Goal: Information Seeking & Learning: Learn about a topic

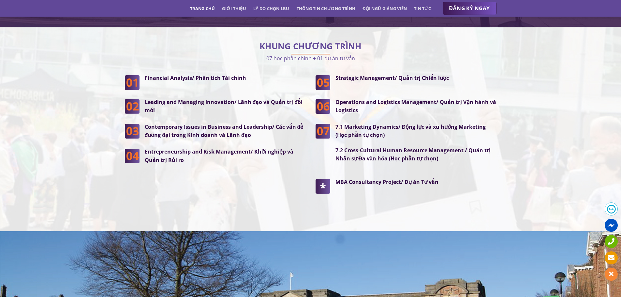
scroll to position [1663, 0]
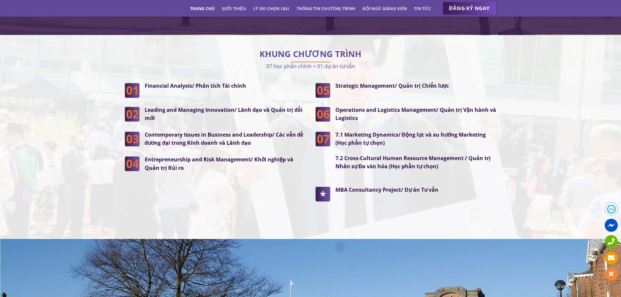
click at [213, 106] on strong "Leading and Managing Innovation/ Lãnh đạo và Quản trị đổi mới" at bounding box center [224, 114] width 158 height 16
click at [198, 106] on strong "Leading and Managing Innovation/ Lãnh đạo và Quản trị đổi mới" at bounding box center [224, 114] width 158 height 16
click at [173, 113] on div "Financial Analysis/ Phân tích Tài chính Leading and Managing Innovation/ Lãnh đ…" at bounding box center [215, 127] width 181 height 90
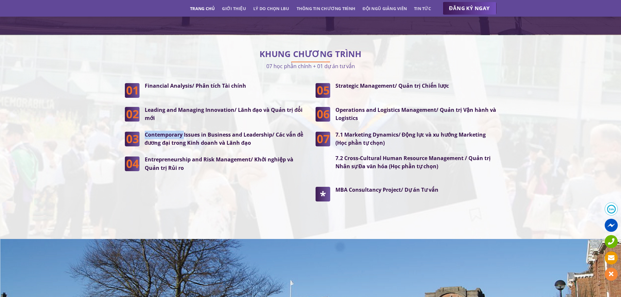
click at [173, 113] on div "Financial Analysis/ Phân tích Tài chính Leading and Managing Innovation/ Lãnh đ…" at bounding box center [215, 127] width 181 height 90
click at [155, 106] on p "Leading and Managing Innovation/ Lãnh đạo và Quản trị đổi mới" at bounding box center [225, 114] width 161 height 17
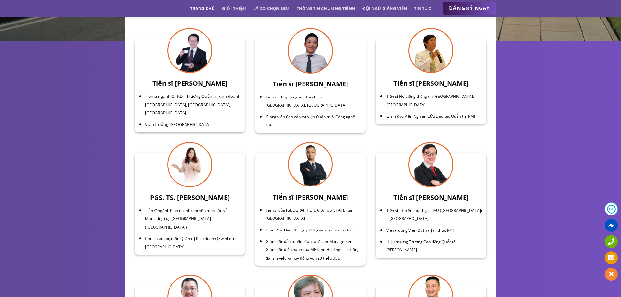
scroll to position [2119, 0]
